Goal: Task Accomplishment & Management: Use online tool/utility

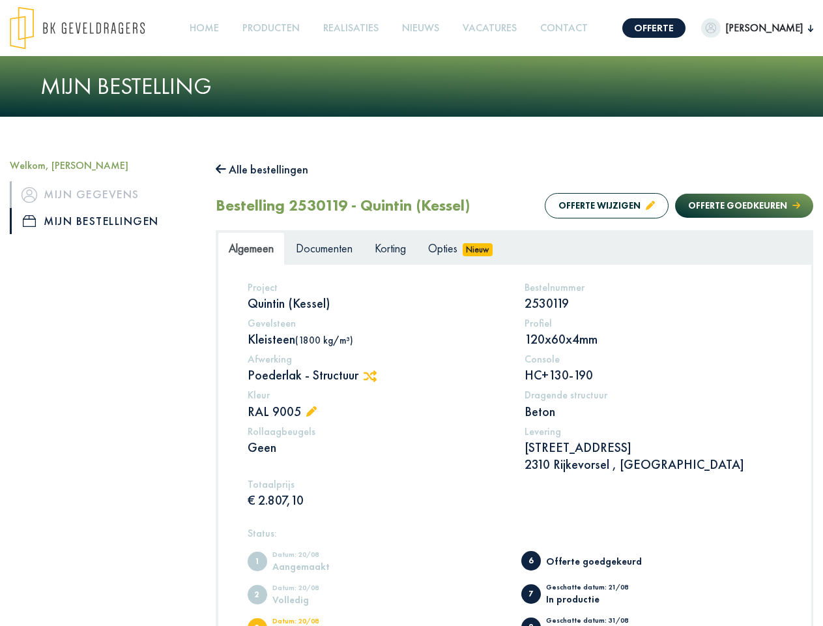
click at [90, 28] on img at bounding box center [77, 28] width 135 height 43
click at [683, 28] on link "Offerte" at bounding box center [653, 28] width 63 height 20
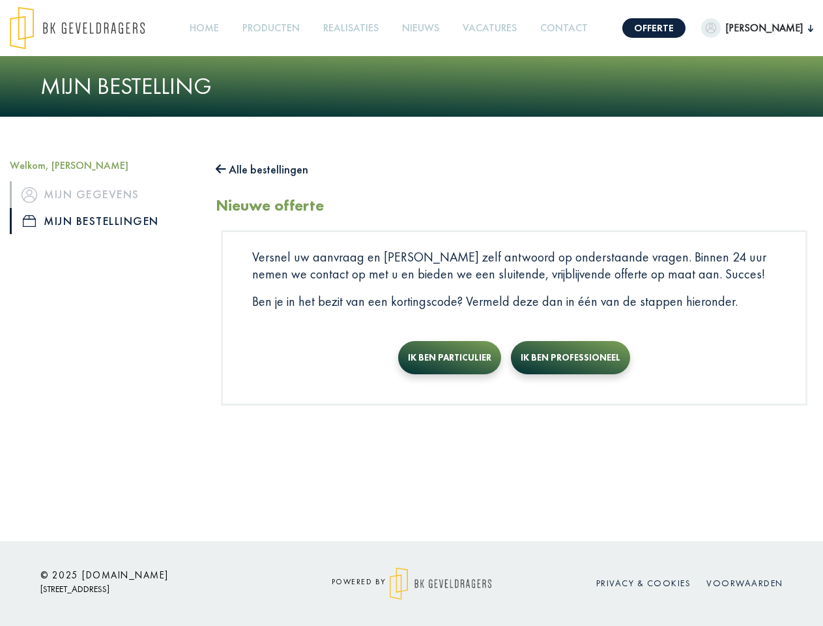
click at [764, 28] on span "[PERSON_NAME]" at bounding box center [764, 28] width 87 height 16
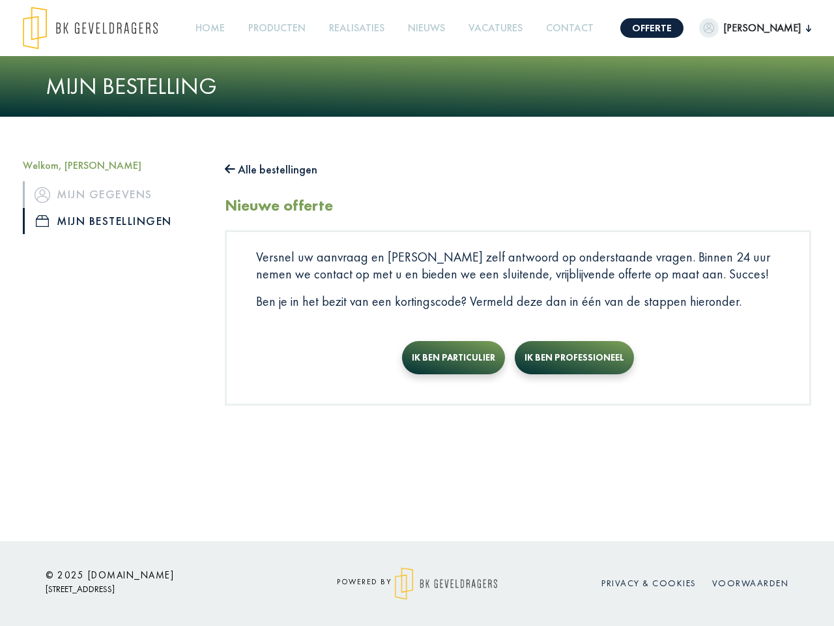
click at [295, 28] on link "Producten +" at bounding box center [277, 28] width 68 height 29
click at [268, 169] on button "Alle bestellingen" at bounding box center [271, 169] width 93 height 21
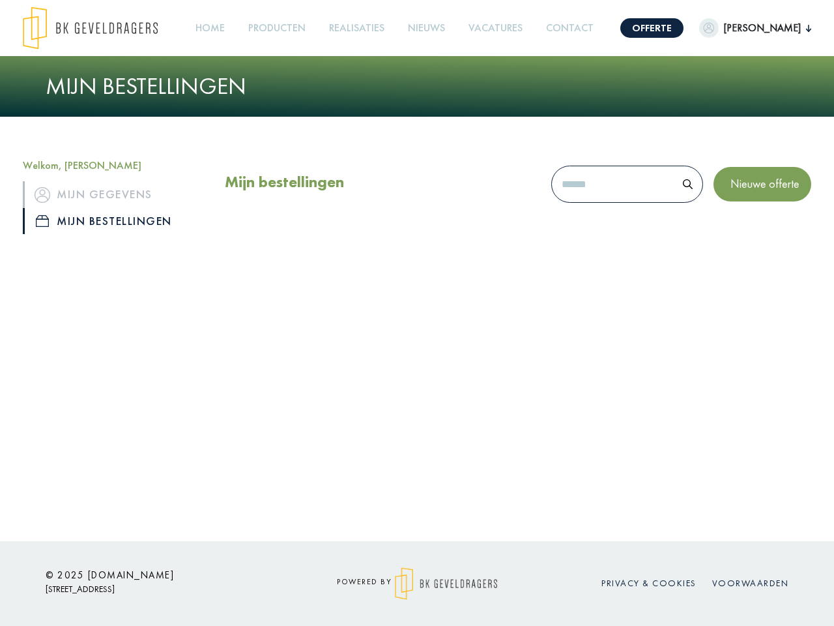
click at [594, 205] on div "Mijn bestellingen Nieuwe offerte" at bounding box center [518, 187] width 586 height 56
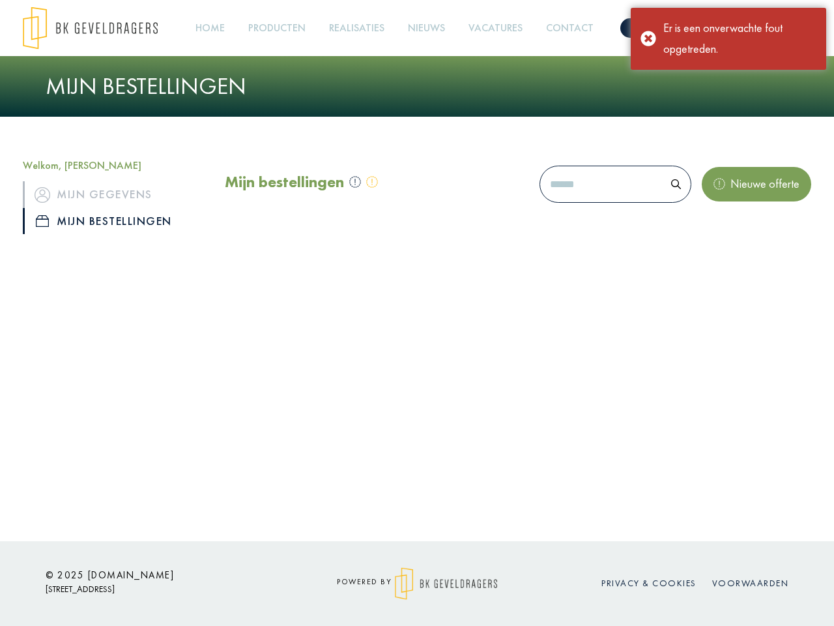
click at [731, 205] on div "Mijn bestellingen Nieuwe offerte" at bounding box center [518, 187] width 586 height 56
click at [375, 376] on div "Offerte [PERSON_NAME], [PERSON_NAME] gegevens Mijn bestellingen Afmelden Home P…" at bounding box center [417, 270] width 834 height 541
click at [315, 412] on div "Offerte [PERSON_NAME], [PERSON_NAME] gegevens Mijn bestellingen Afmelden Home P…" at bounding box center [417, 270] width 834 height 541
